Goal: Information Seeking & Learning: Learn about a topic

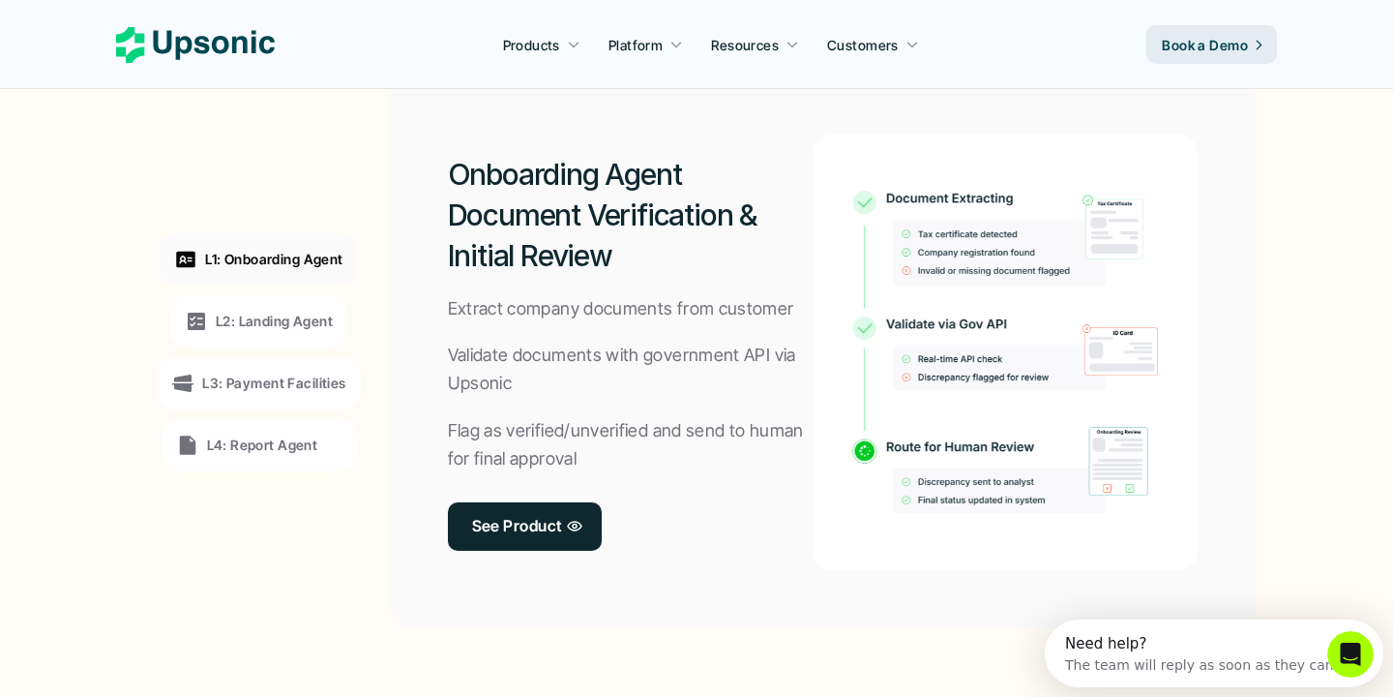
click at [308, 316] on p "L2: Landing Agent" at bounding box center [274, 321] width 117 height 20
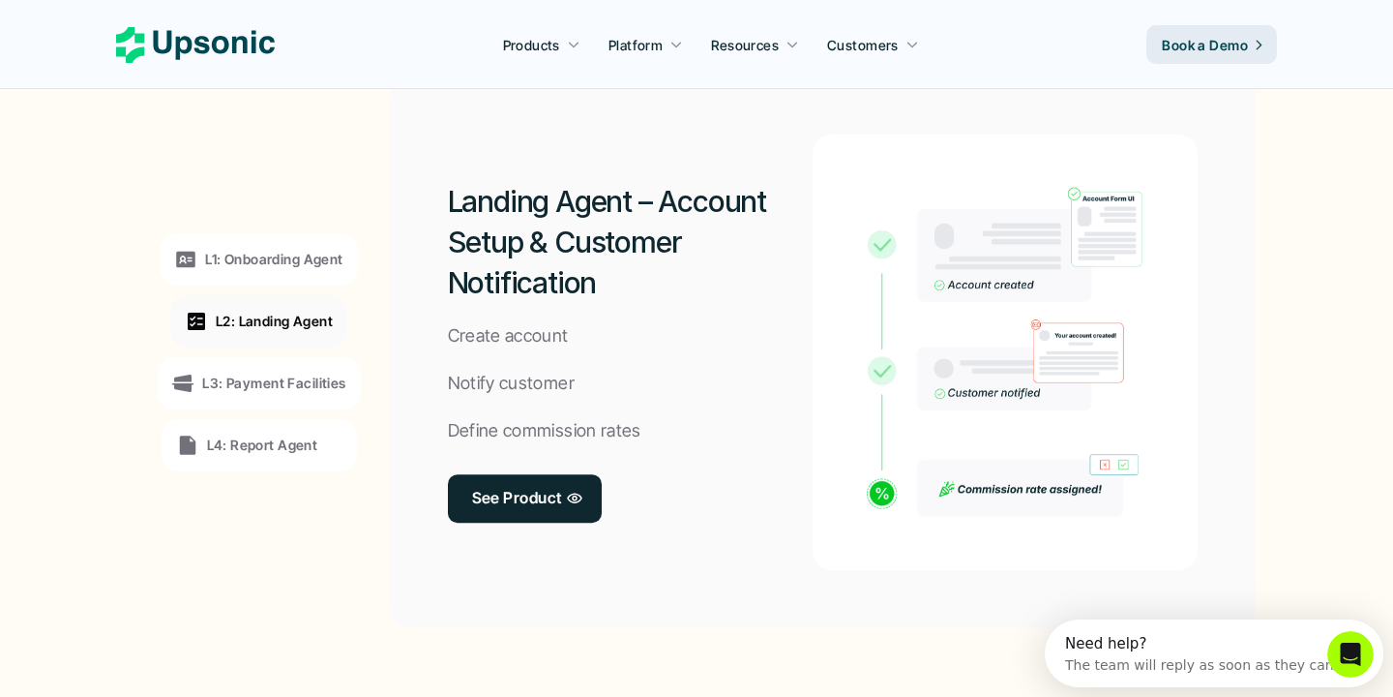
click at [298, 375] on p "L3: Payment Facilities" at bounding box center [273, 382] width 143 height 20
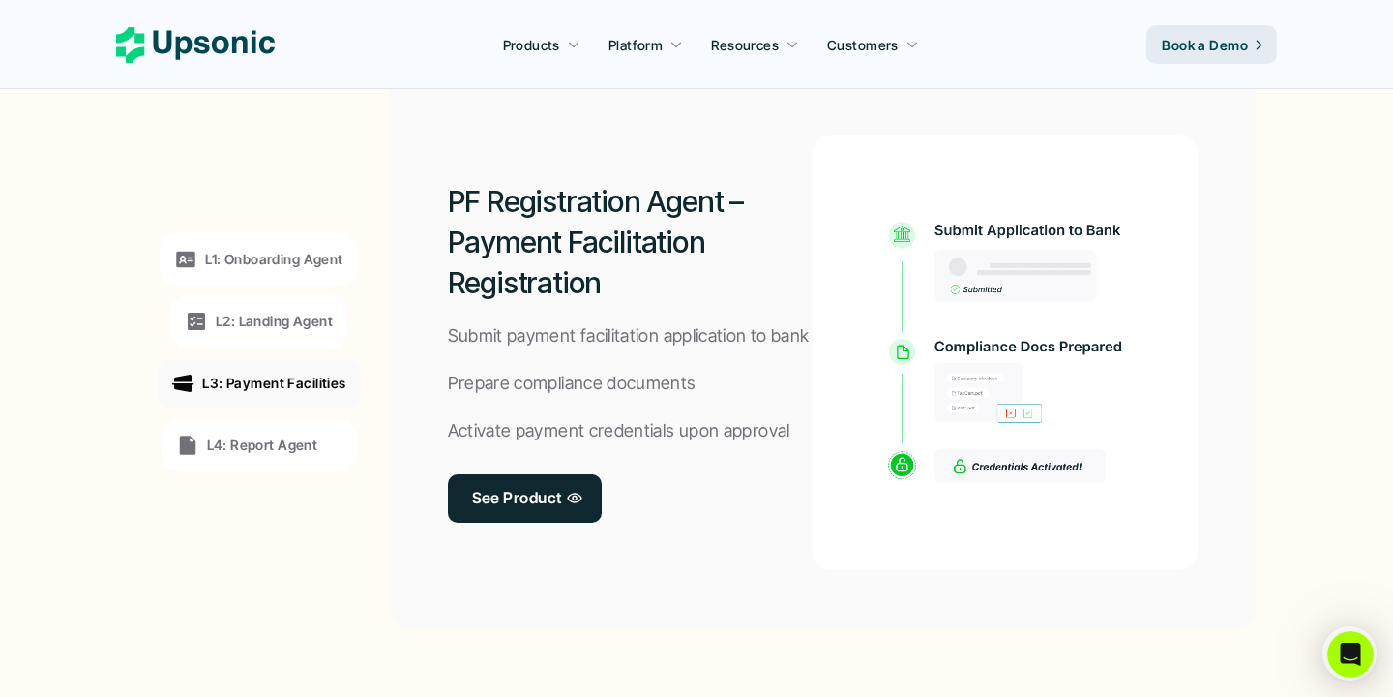
click at [298, 260] on p "L1: Onboarding Agent" at bounding box center [273, 259] width 137 height 20
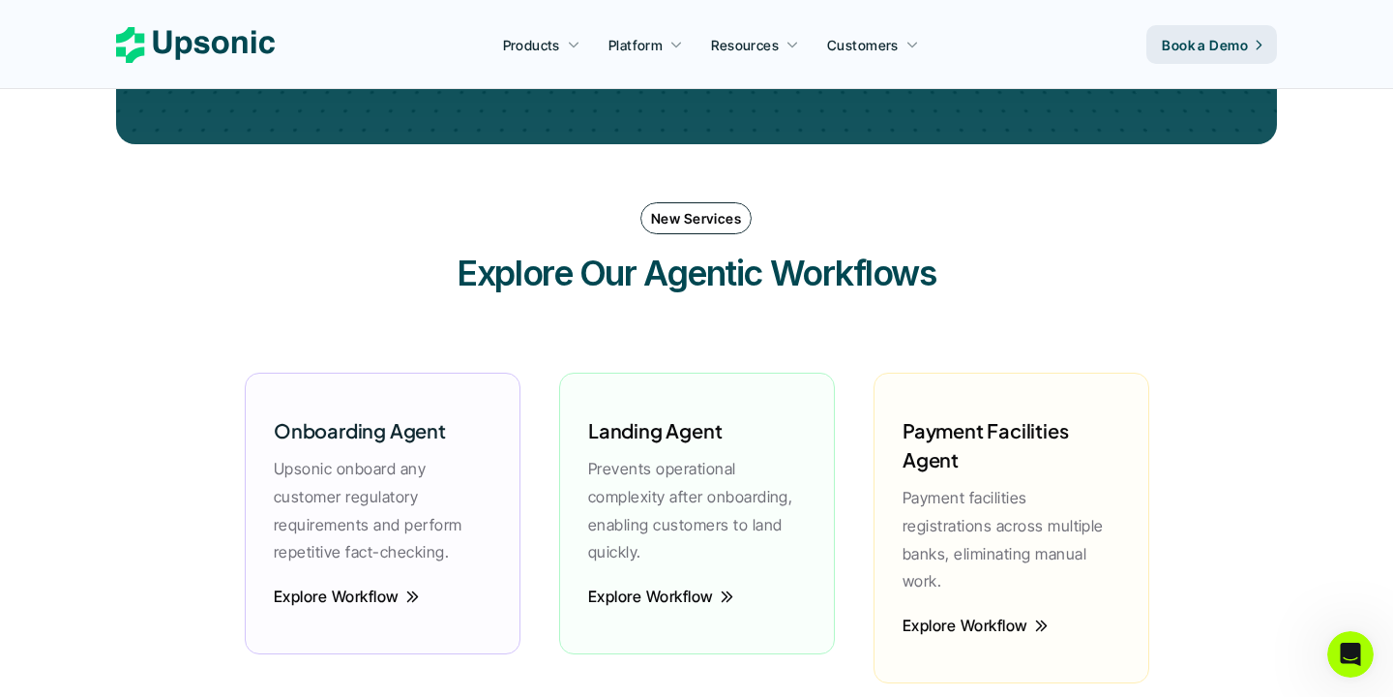
scroll to position [1965, 0]
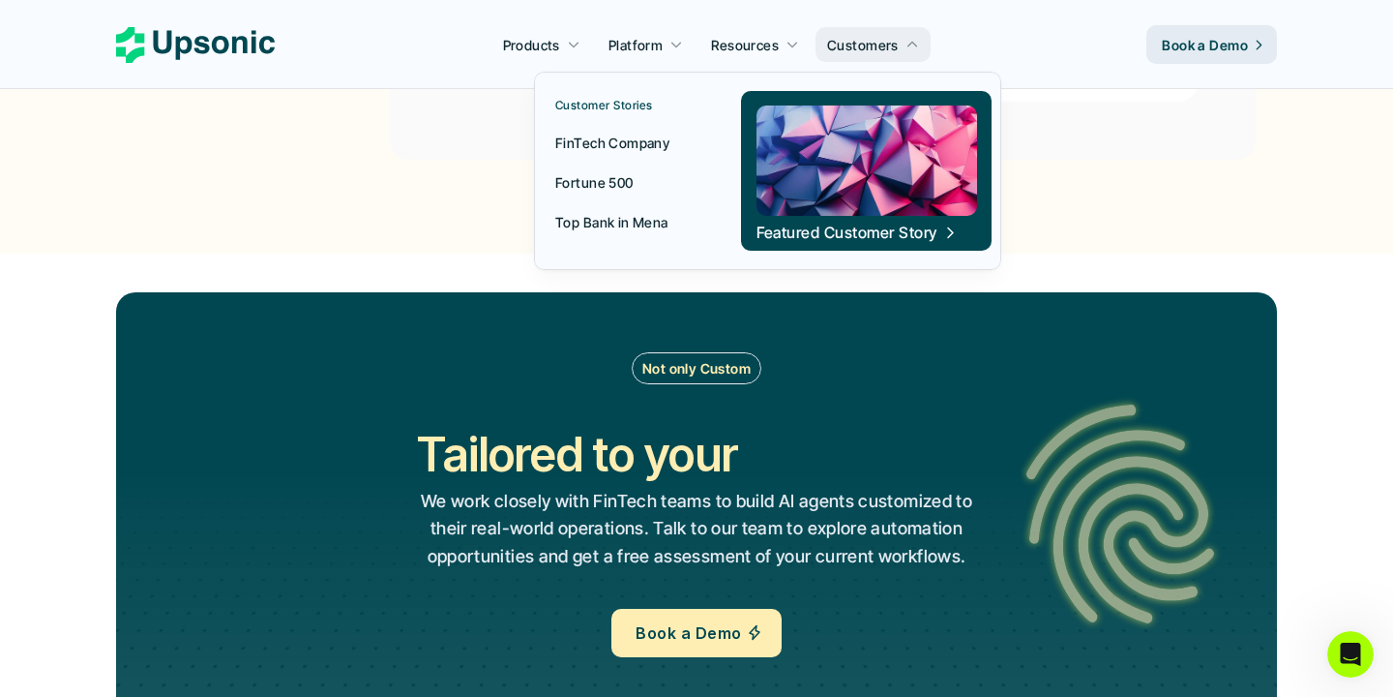
click at [608, 184] on p "Fortune 500" at bounding box center [594, 182] width 78 height 20
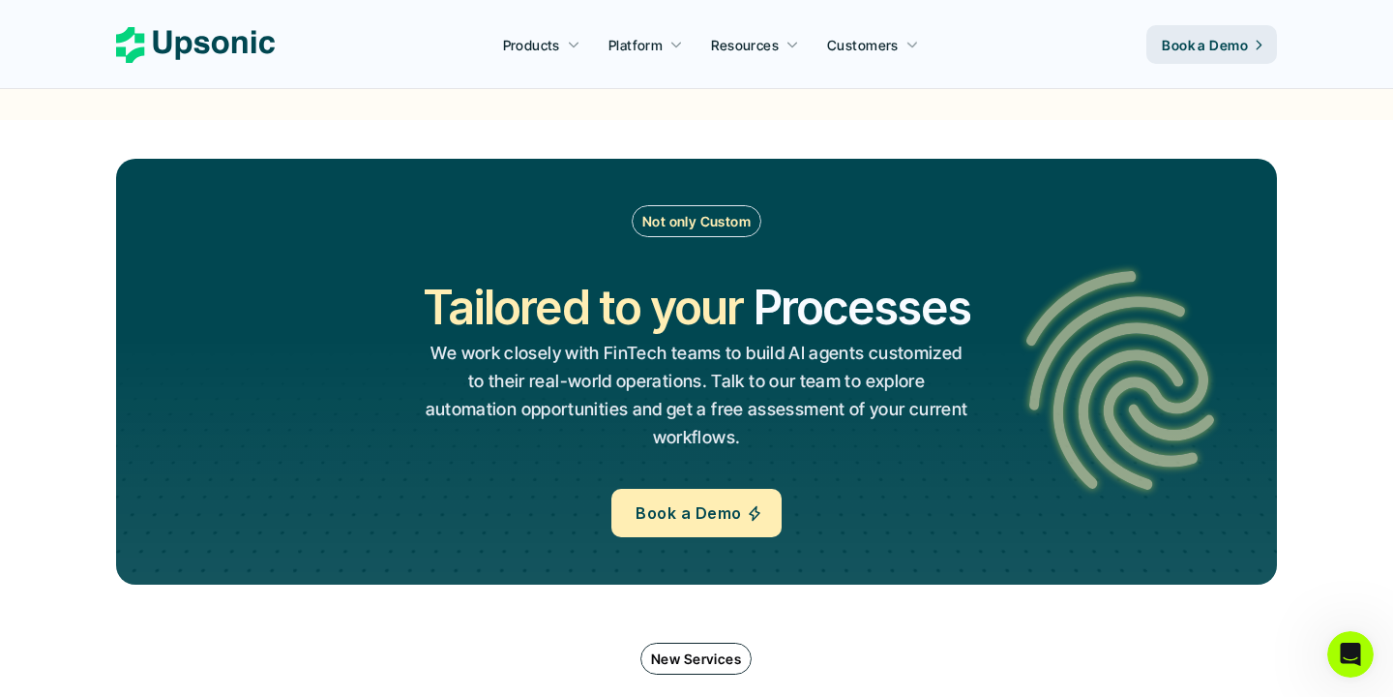
scroll to position [2343, 0]
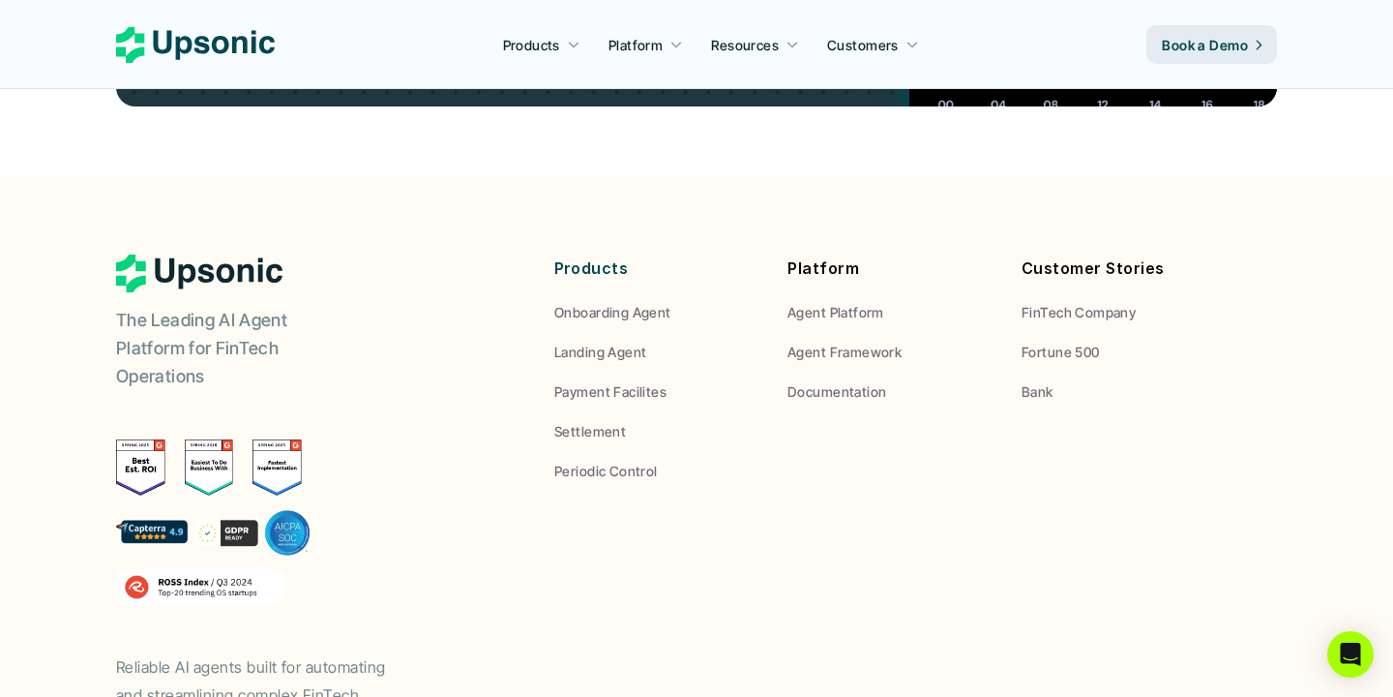
scroll to position [7387, 0]
